Goal: Book appointment/travel/reservation

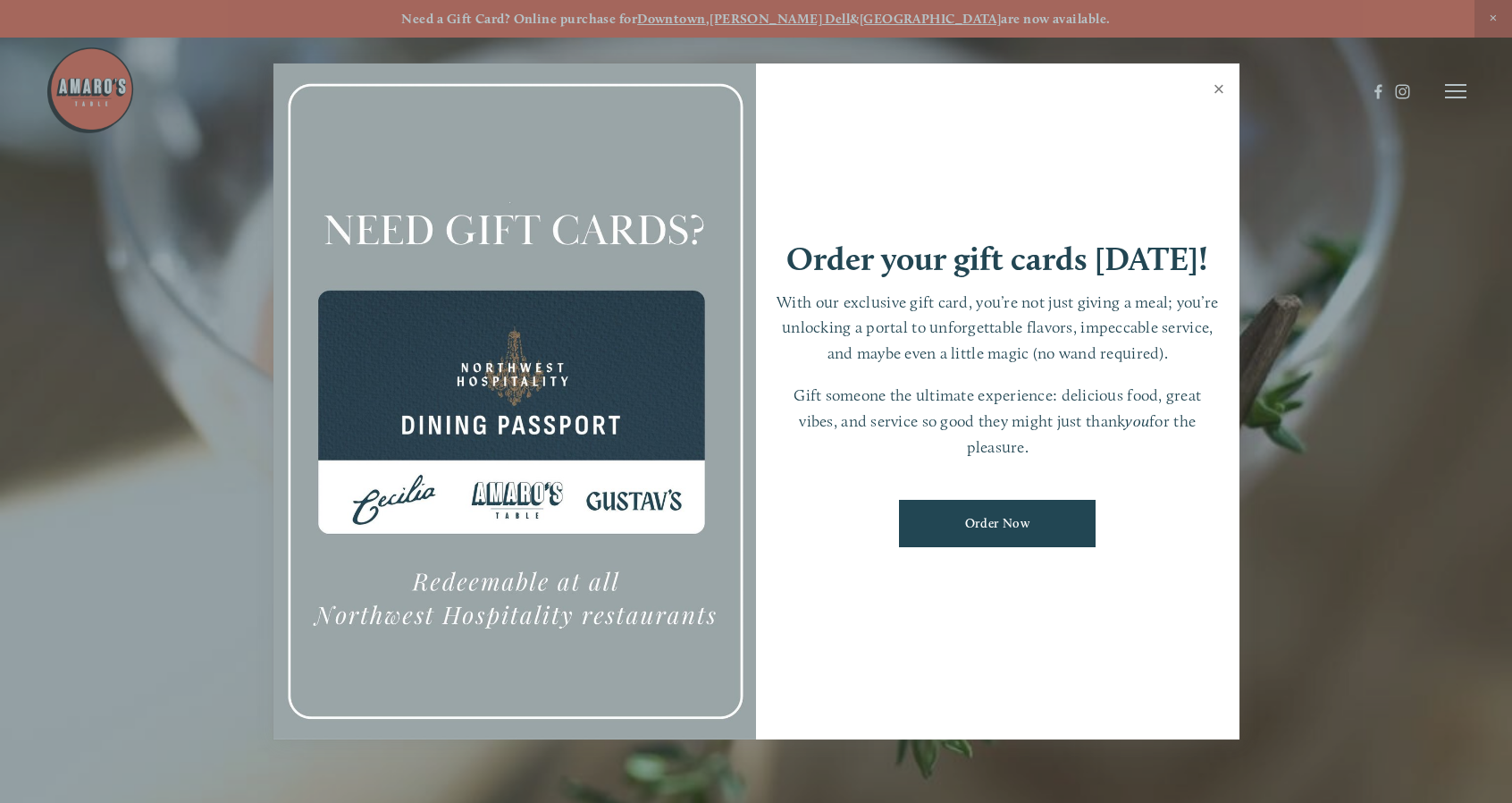
click at [1212, 93] on link "Close" at bounding box center [1219, 91] width 35 height 50
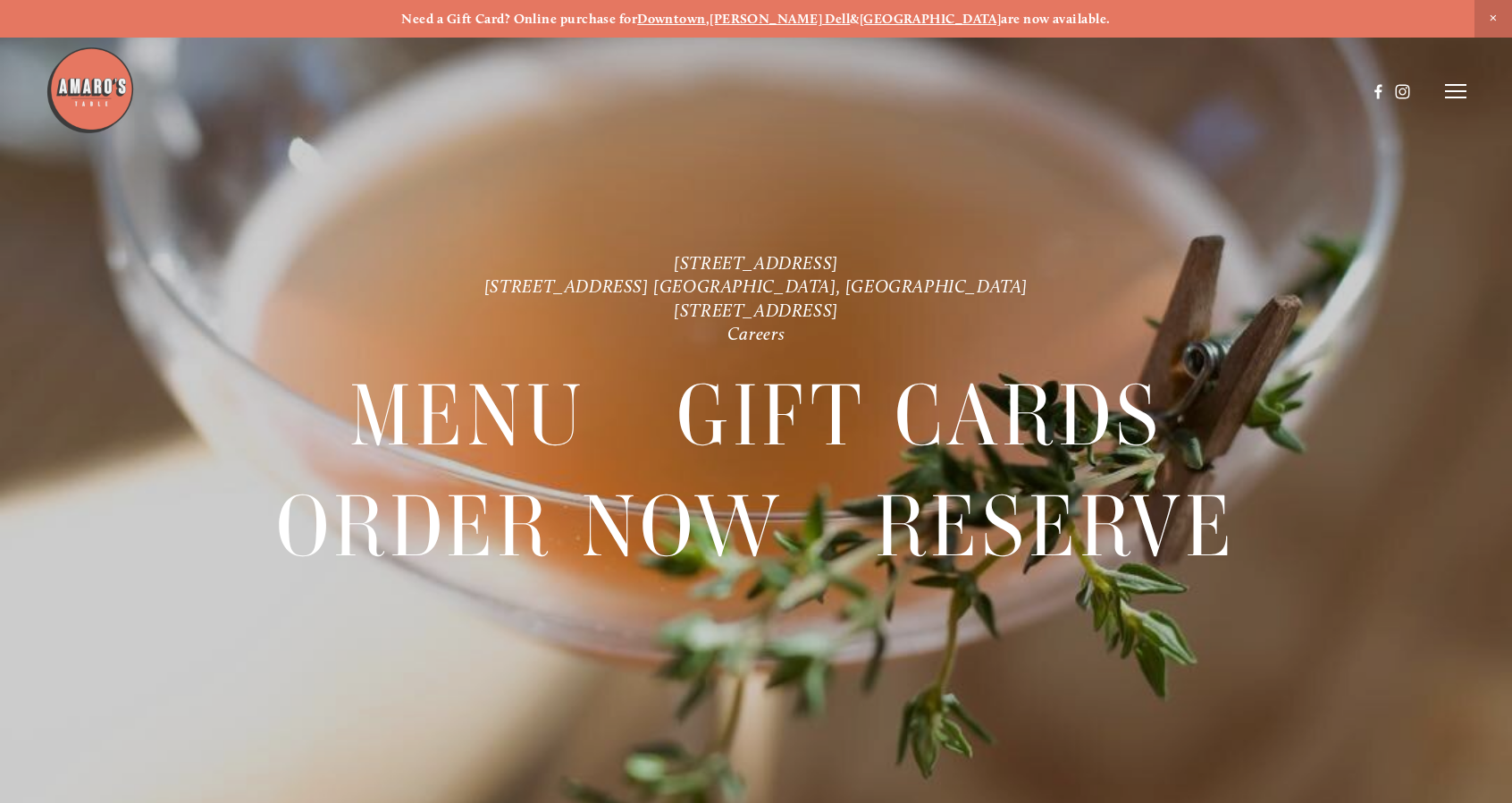
click at [1446, 87] on icon at bounding box center [1456, 91] width 21 height 16
click at [1347, 90] on span "Reserve" at bounding box center [1338, 91] width 43 height 15
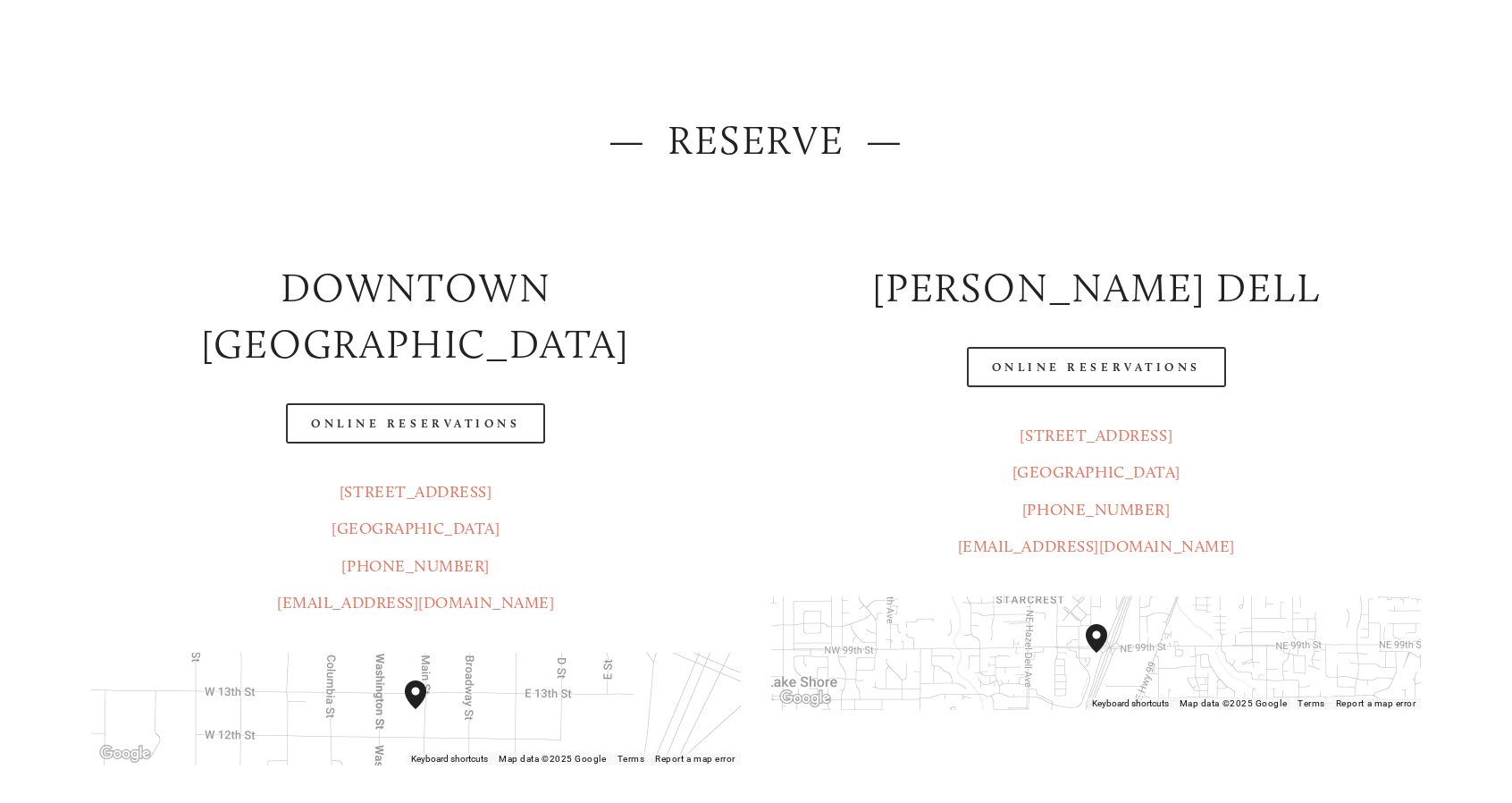
scroll to position [179, 0]
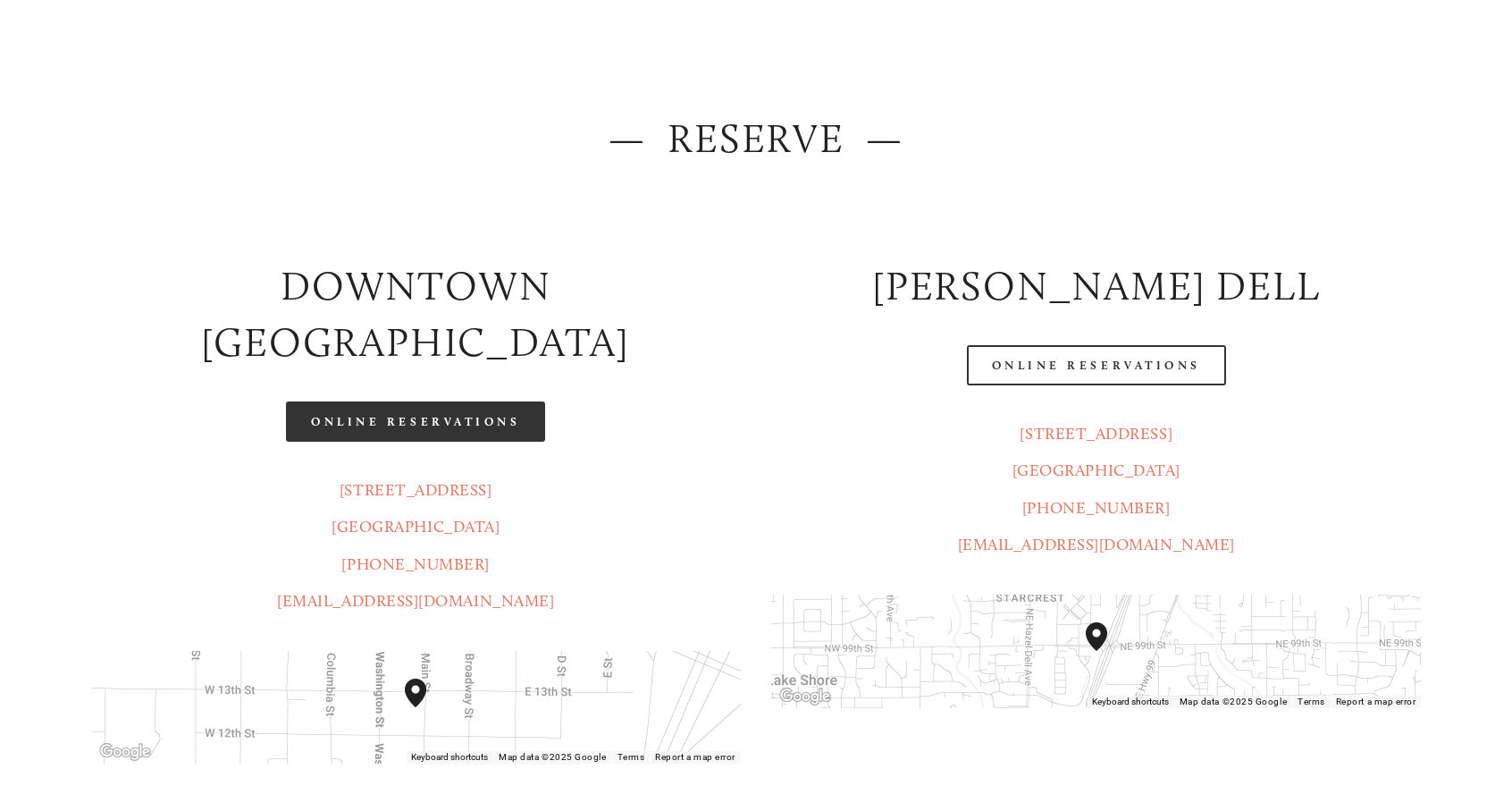
click at [481, 402] on link "Online Reservations" at bounding box center [415, 422] width 259 height 40
